Goal: Find contact information: Find contact information

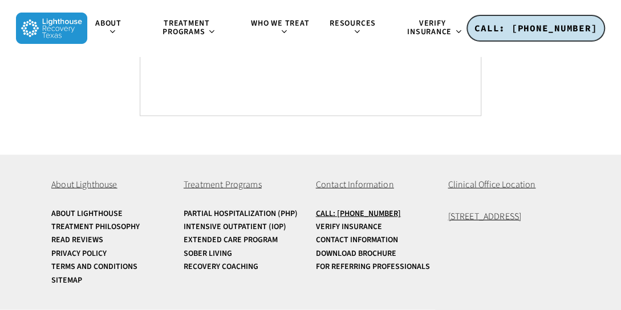
scroll to position [4543, 0]
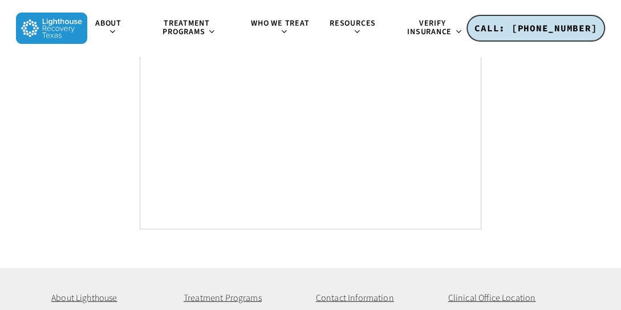
drag, startPoint x: 307, startPoint y: 215, endPoint x: 574, endPoint y: 206, distance: 267.5
drag, startPoint x: 446, startPoint y: 207, endPoint x: 575, endPoint y: 217, distance: 129.8
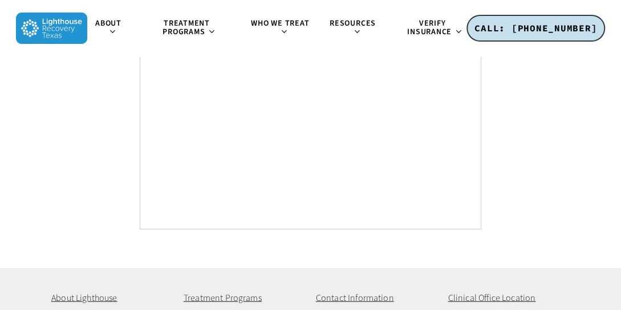
copy span "[STREET_ADDRESS]"
drag, startPoint x: 310, startPoint y: 217, endPoint x: 424, endPoint y: 208, distance: 115.0
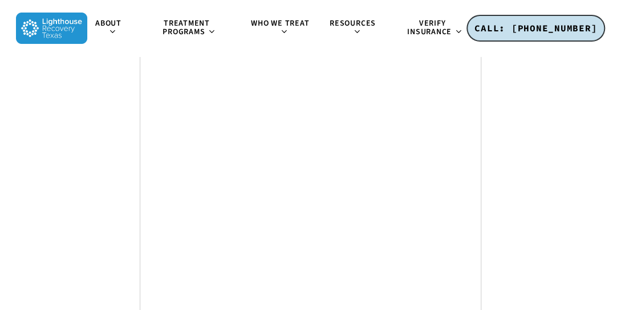
scroll to position [4030, 0]
